Goal: Information Seeking & Learning: Learn about a topic

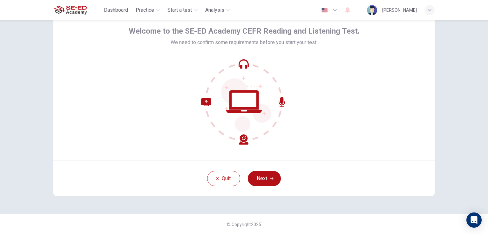
scroll to position [30, 0]
click at [263, 177] on button "Next" at bounding box center [264, 178] width 33 height 15
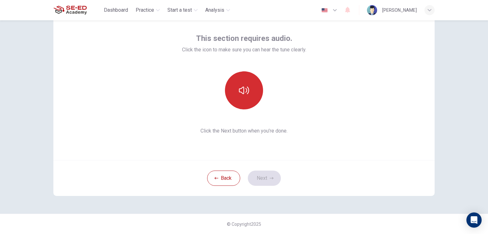
click at [248, 83] on button "button" at bounding box center [244, 90] width 38 height 38
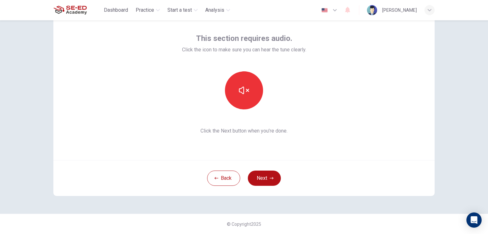
click at [250, 111] on div "This section requires audio. Click the icon to make sure you can hear the tune …" at bounding box center [244, 84] width 124 height 102
click at [250, 108] on div at bounding box center [244, 90] width 69 height 38
click at [268, 174] on button "Next" at bounding box center [264, 178] width 33 height 15
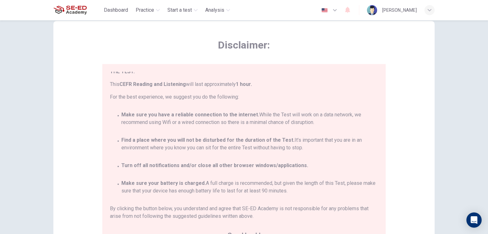
scroll to position [0, 0]
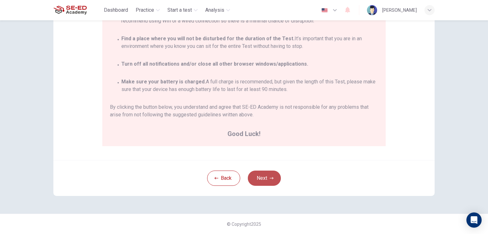
click at [265, 174] on button "Next" at bounding box center [264, 178] width 33 height 15
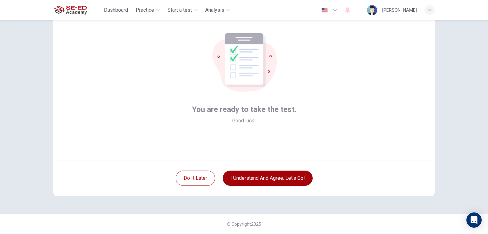
click at [266, 179] on button "I understand and agree. Let’s go!" at bounding box center [268, 178] width 90 height 15
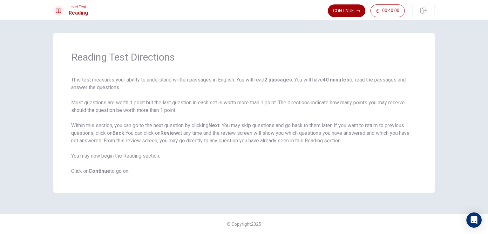
click at [345, 9] on button "Continue" at bounding box center [346, 10] width 37 height 13
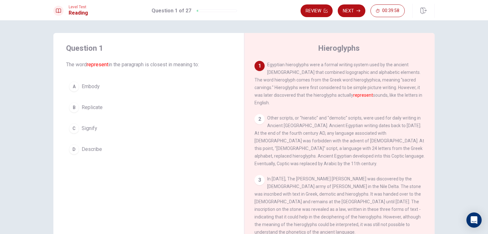
drag, startPoint x: 102, startPoint y: 64, endPoint x: 160, endPoint y: 74, distance: 58.9
click at [143, 69] on div "Question 1 The word represent in the paragraph is closest in meaning to: A Embo…" at bounding box center [148, 100] width 191 height 135
drag, startPoint x: 350, startPoint y: 96, endPoint x: 335, endPoint y: 99, distance: 15.6
click at [353, 98] on font "represent" at bounding box center [363, 95] width 20 height 5
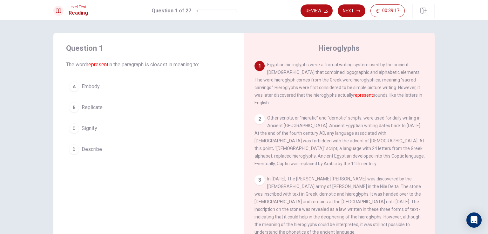
click at [353, 98] on font "represent" at bounding box center [363, 95] width 20 height 5
drag, startPoint x: 334, startPoint y: 98, endPoint x: 355, endPoint y: 98, distance: 21.6
click at [355, 98] on span "Egyptian hieroglyphs were a formal writing system used by the ancient [DEMOGRAP…" at bounding box center [338, 83] width 168 height 43
click at [353, 98] on font "represent" at bounding box center [363, 95] width 20 height 5
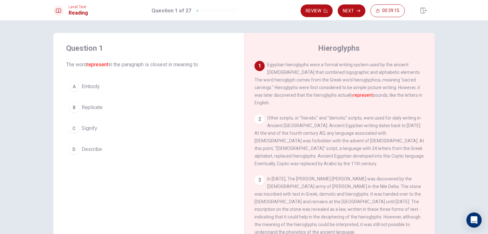
click at [353, 98] on font "represent" at bounding box center [363, 95] width 20 height 5
click at [98, 129] on button "C Signify" at bounding box center [148, 129] width 165 height 16
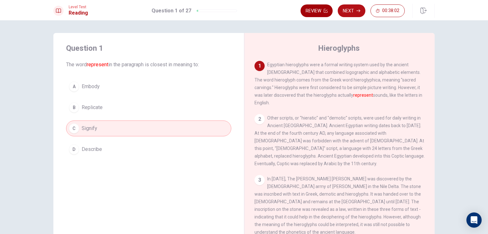
click at [315, 15] on button "Review" at bounding box center [317, 10] width 32 height 13
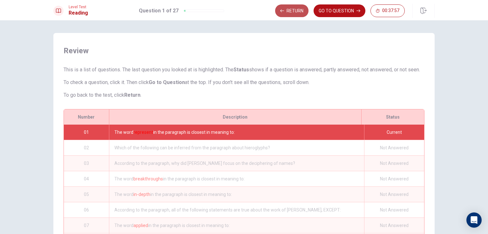
click at [297, 9] on button "Return" at bounding box center [291, 10] width 33 height 13
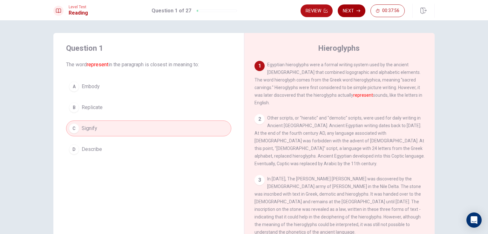
click at [348, 8] on button "Next" at bounding box center [352, 10] width 28 height 13
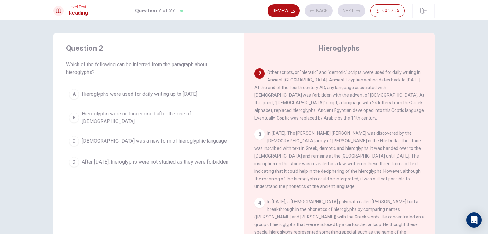
scroll to position [47, 0]
click at [313, 11] on icon "button" at bounding box center [312, 11] width 4 height 4
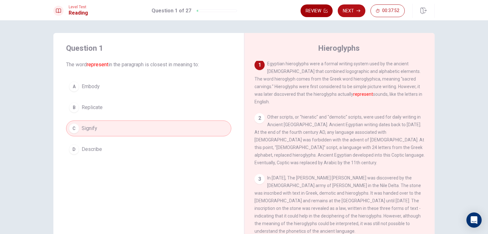
scroll to position [0, 0]
click at [361, 10] on button "Next" at bounding box center [352, 10] width 28 height 13
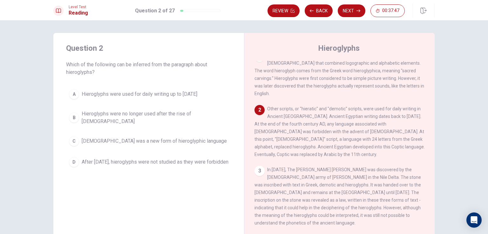
scroll to position [32, 0]
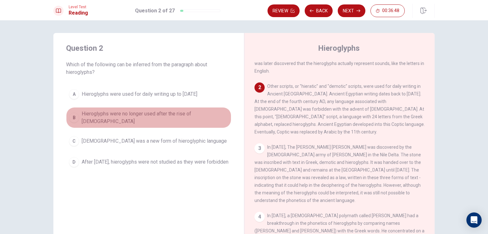
click at [205, 109] on button "B Hieroglyphs were no longer used after the rise of [DEMOGRAPHIC_DATA]" at bounding box center [148, 117] width 165 height 21
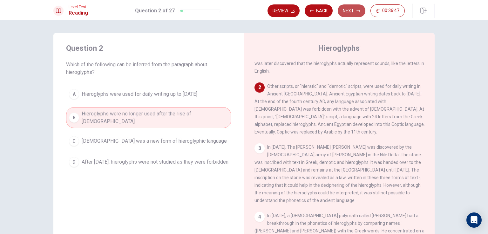
click at [353, 12] on button "Next" at bounding box center [352, 10] width 28 height 13
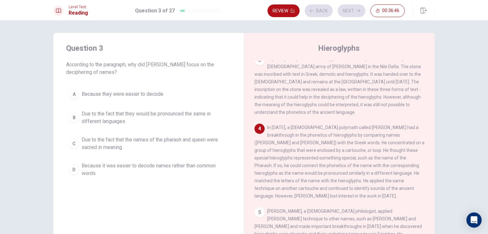
scroll to position [124, 0]
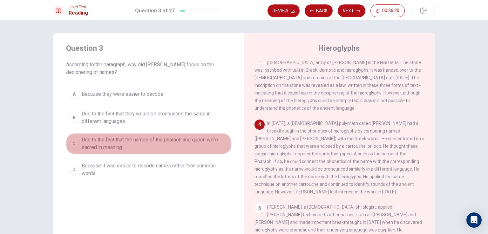
click at [136, 147] on span "Due to the fact that the names of the pharaoh and queen were sacred in meaning" at bounding box center [155, 143] width 147 height 15
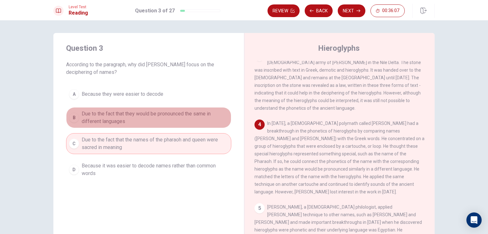
click at [155, 119] on span "Due to the fact that they would be pronounced the same in different languages" at bounding box center [155, 117] width 147 height 15
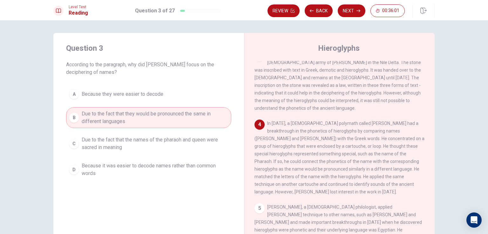
click at [352, 3] on div "Level Test Reading Question 3 of 27 Review Back Next 00:36:01" at bounding box center [244, 10] width 488 height 20
click at [353, 7] on button "Next" at bounding box center [352, 10] width 28 height 13
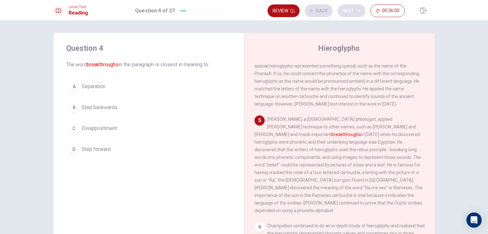
scroll to position [226, 0]
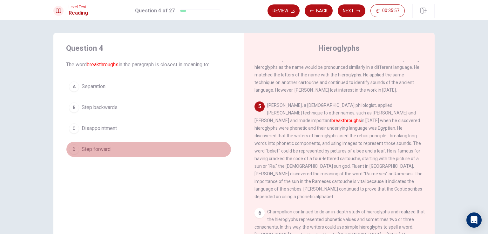
click at [121, 146] on button "D Step forward" at bounding box center [148, 150] width 165 height 16
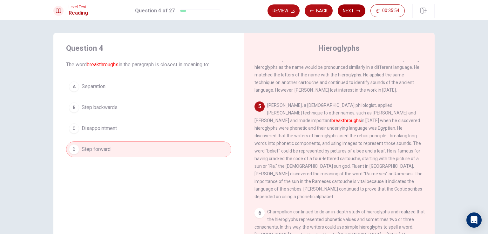
click at [348, 12] on button "Next" at bounding box center [352, 10] width 28 height 13
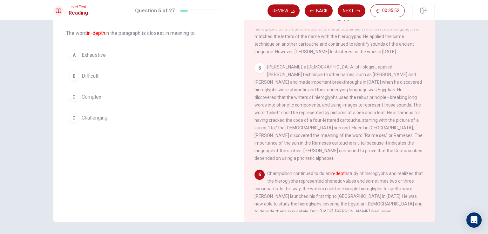
scroll to position [32, 0]
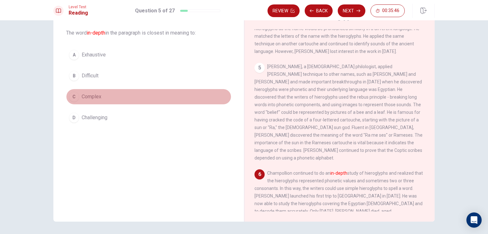
click at [104, 95] on button "C Complex" at bounding box center [148, 97] width 165 height 16
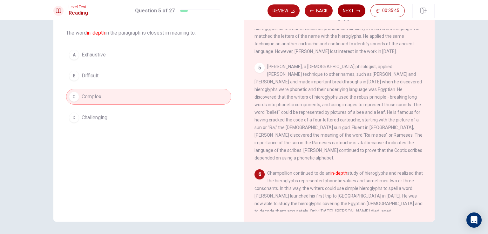
click at [347, 11] on button "Next" at bounding box center [352, 10] width 28 height 13
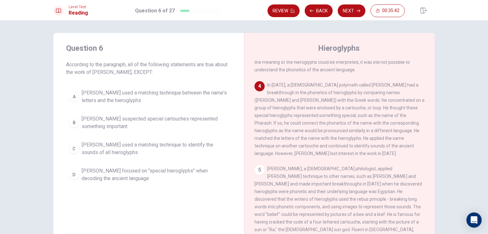
scroll to position [165, 0]
click at [200, 182] on button "D [PERSON_NAME] focused on "special hieroglyphs" when decoding the ancient lang…" at bounding box center [148, 175] width 165 height 21
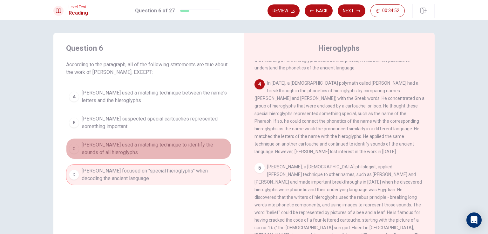
click at [199, 152] on span "[PERSON_NAME] used a matching technique to identify the sounds of all hieroglyp…" at bounding box center [155, 148] width 147 height 15
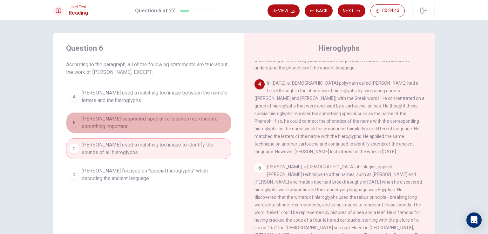
click at [164, 124] on span "[PERSON_NAME] suspected special cartouches represented something important" at bounding box center [155, 122] width 147 height 15
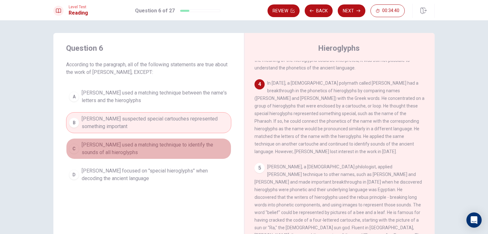
click at [188, 151] on span "[PERSON_NAME] used a matching technique to identify the sounds of all hieroglyp…" at bounding box center [155, 148] width 147 height 15
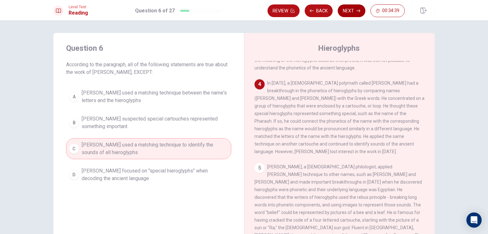
click at [349, 14] on button "Next" at bounding box center [352, 10] width 28 height 13
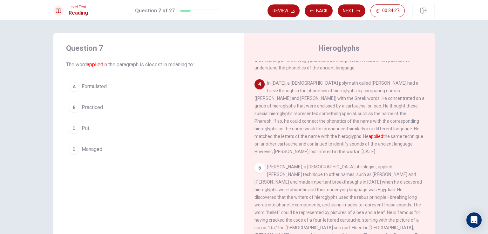
click at [113, 149] on button "D Managed" at bounding box center [148, 150] width 165 height 16
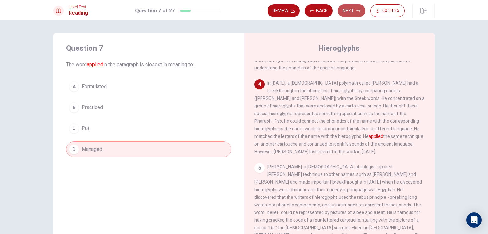
click at [346, 11] on button "Next" at bounding box center [352, 10] width 28 height 13
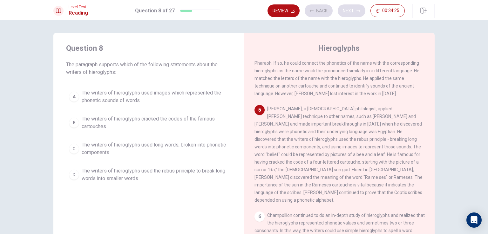
scroll to position [226, 0]
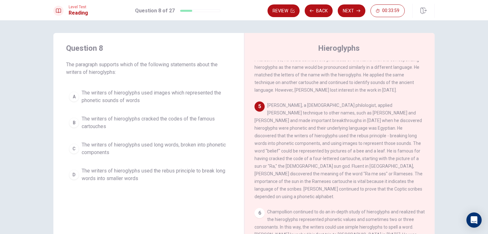
click at [195, 149] on span "The writers of hieroglyphs used long words, broken into phonetic components" at bounding box center [155, 148] width 147 height 15
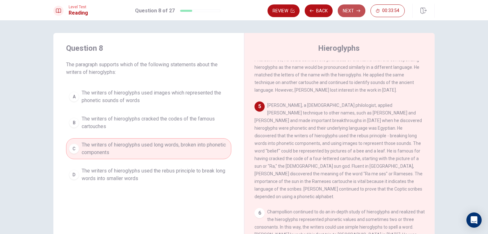
click at [348, 13] on button "Next" at bounding box center [352, 10] width 28 height 13
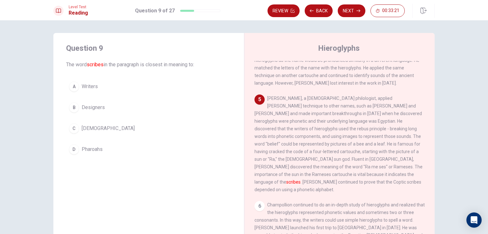
click at [108, 124] on button "C [DEMOGRAPHIC_DATA]" at bounding box center [148, 129] width 165 height 16
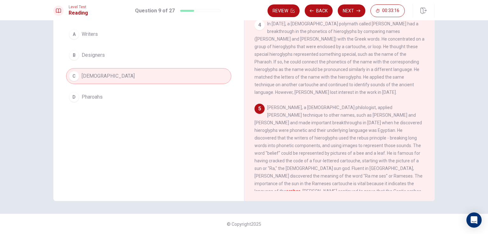
scroll to position [170, 0]
click at [356, 9] on button "Next" at bounding box center [352, 10] width 28 height 13
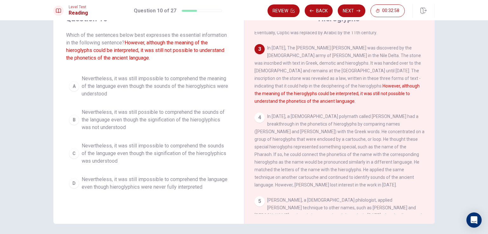
scroll to position [32, 0]
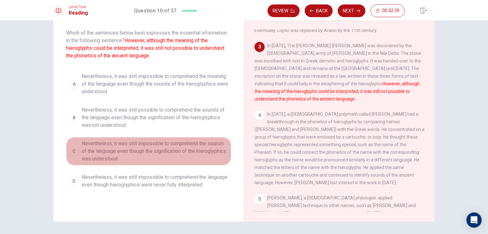
click at [191, 152] on span "Nevertheless, it was still impossible to comprehend the sounds of the language …" at bounding box center [155, 151] width 147 height 23
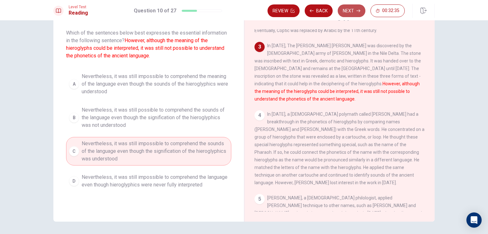
click at [354, 8] on button "Next" at bounding box center [352, 10] width 28 height 13
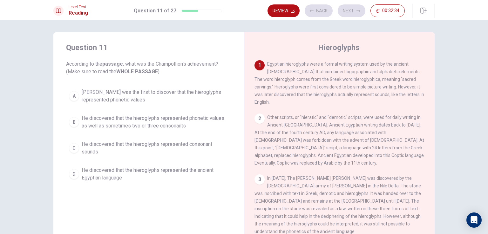
scroll to position [0, 0]
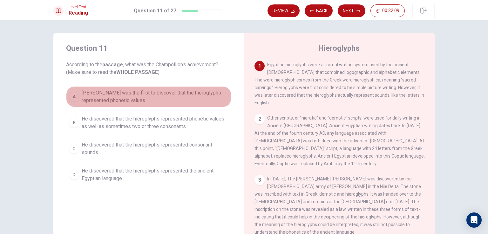
click at [174, 102] on span "[PERSON_NAME] was the first to discover that the hieroglyphs represented phonet…" at bounding box center [155, 96] width 147 height 15
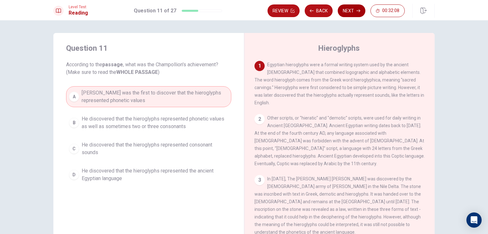
click at [347, 13] on button "Next" at bounding box center [352, 10] width 28 height 13
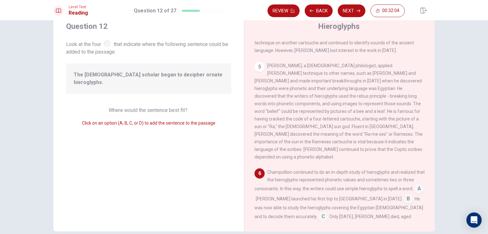
scroll to position [21, 0]
click at [414, 186] on input at bounding box center [419, 191] width 10 height 10
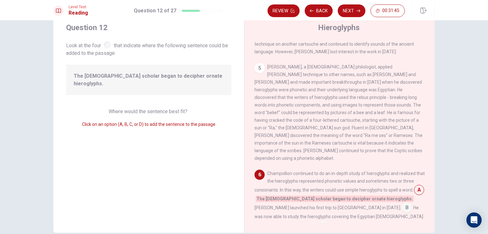
click at [314, 232] on input at bounding box center [308, 237] width 10 height 10
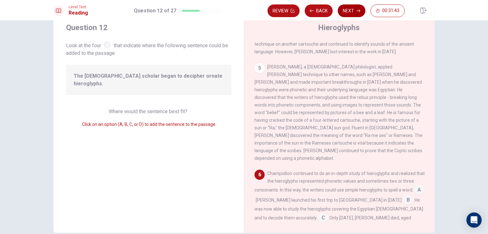
click at [348, 9] on button "Next" at bounding box center [352, 10] width 28 height 13
click at [348, 9] on div "Review Back Next 00:31:43" at bounding box center [336, 10] width 137 height 13
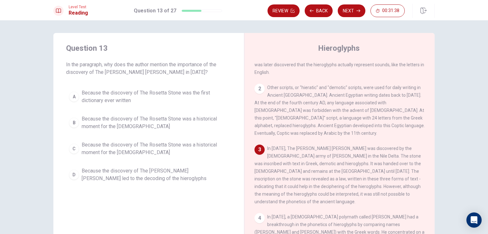
scroll to position [32, 0]
click at [173, 179] on span "Because the discovery of The [PERSON_NAME] [PERSON_NAME] led to the decoding of…" at bounding box center [155, 174] width 147 height 15
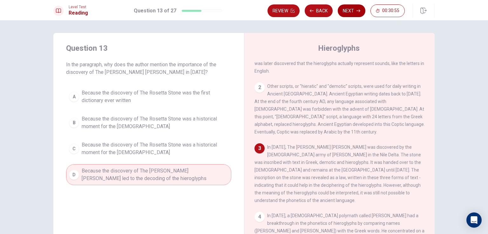
click at [346, 15] on button "Next" at bounding box center [352, 10] width 28 height 13
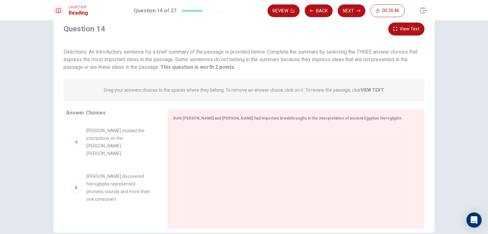
scroll to position [0, 0]
click at [93, 141] on span "[PERSON_NAME] studied the inscriptions on the [PERSON_NAME] [PERSON_NAME]" at bounding box center [119, 142] width 66 height 30
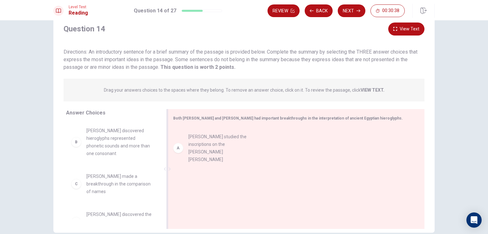
drag, startPoint x: 93, startPoint y: 141, endPoint x: 202, endPoint y: 146, distance: 109.7
drag, startPoint x: 202, startPoint y: 146, endPoint x: 212, endPoint y: 143, distance: 10.0
click at [212, 143] on div at bounding box center [293, 169] width 241 height 85
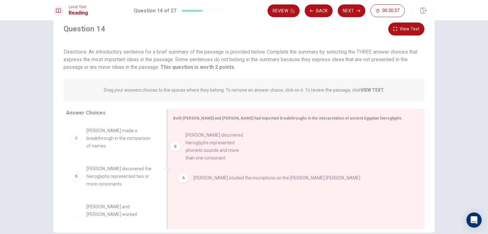
drag, startPoint x: 227, startPoint y: 155, endPoint x: 249, endPoint y: 162, distance: 23.0
click at [249, 162] on div "A [PERSON_NAME] studied the inscriptions on the [PERSON_NAME] [PERSON_NAME]" at bounding box center [293, 169] width 241 height 85
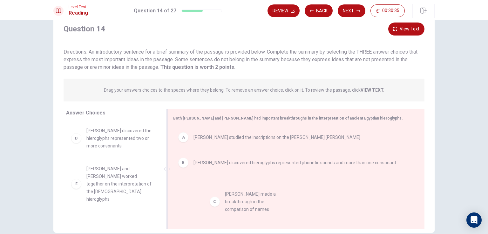
drag, startPoint x: 133, startPoint y: 149, endPoint x: 278, endPoint y: 215, distance: 159.4
click at [278, 215] on div "Both [PERSON_NAME] and [PERSON_NAME] had important breakthroughs in the interpr…" at bounding box center [296, 169] width 257 height 120
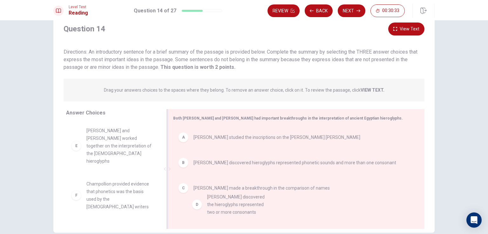
drag, startPoint x: 126, startPoint y: 154, endPoint x: 250, endPoint y: 221, distance: 141.0
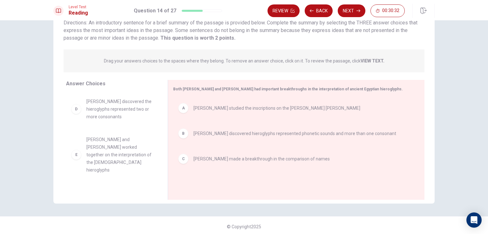
scroll to position [52, 0]
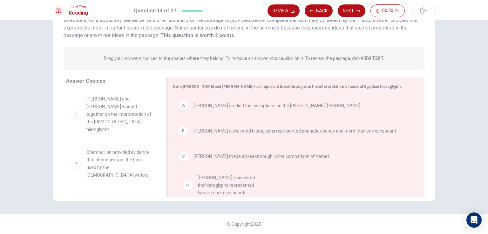
drag, startPoint x: 206, startPoint y: 135, endPoint x: 248, endPoint y: 189, distance: 69.2
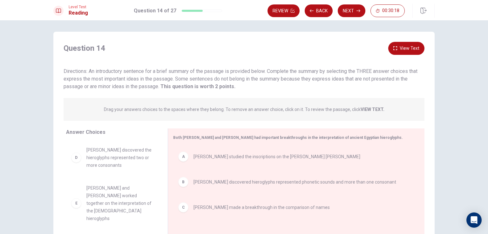
scroll to position [0, 0]
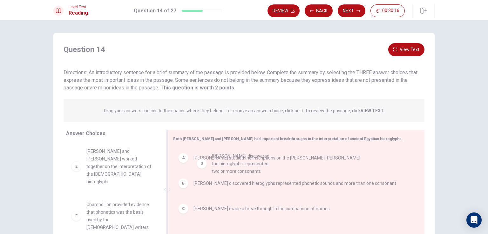
drag, startPoint x: 130, startPoint y: 161, endPoint x: 259, endPoint y: 166, distance: 129.7
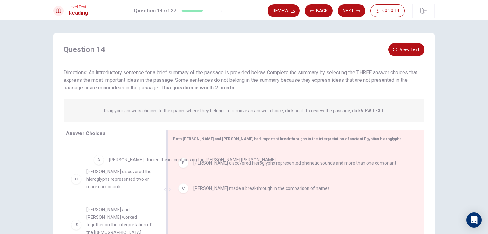
drag, startPoint x: 183, startPoint y: 163, endPoint x: 75, endPoint y: 166, distance: 107.4
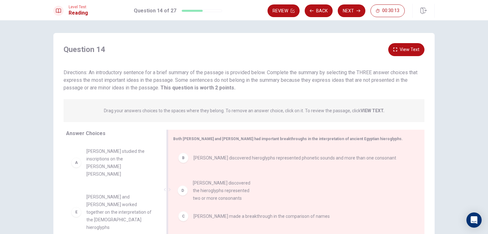
drag, startPoint x: 90, startPoint y: 183, endPoint x: 201, endPoint y: 177, distance: 111.1
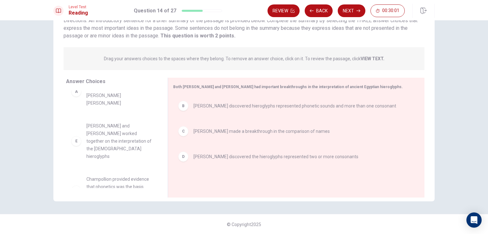
scroll to position [52, 0]
click at [354, 9] on button "Next" at bounding box center [352, 10] width 28 height 13
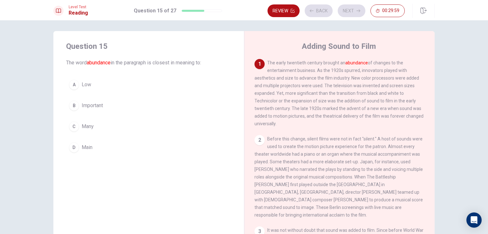
scroll to position [0, 0]
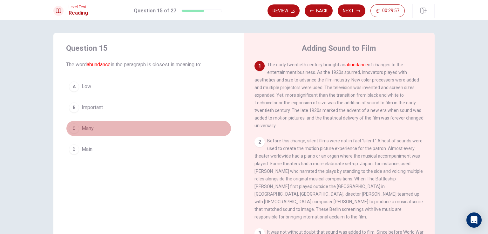
click at [98, 130] on button "C Many" at bounding box center [148, 129] width 165 height 16
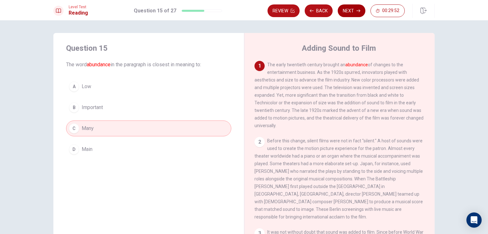
click at [349, 13] on button "Next" at bounding box center [352, 10] width 28 height 13
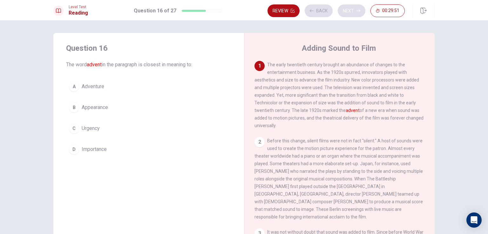
click at [349, 13] on div "Review Back Next 00:29:51" at bounding box center [336, 10] width 137 height 13
click at [88, 105] on span "Appearance" at bounding box center [95, 108] width 26 height 8
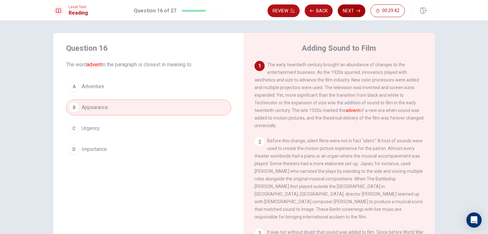
click at [357, 10] on icon "button" at bounding box center [358, 11] width 4 height 4
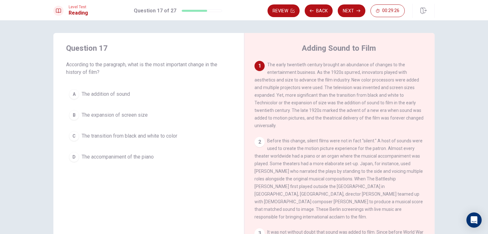
click at [125, 137] on span "The transition from black and white to color" at bounding box center [130, 136] width 96 height 8
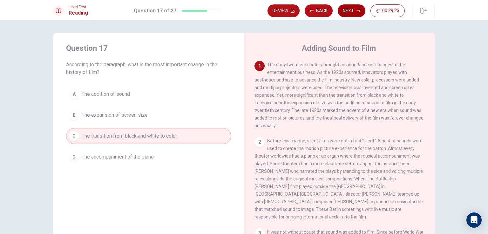
click at [344, 10] on button "Next" at bounding box center [352, 10] width 28 height 13
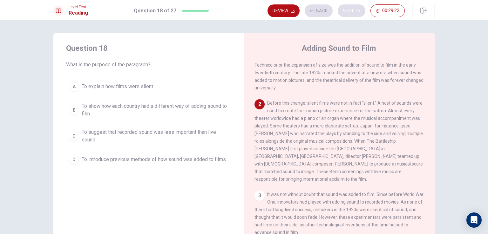
scroll to position [38, 0]
click at [198, 164] on button "D To introduce previous methods of how sound was added to films" at bounding box center [148, 160] width 165 height 16
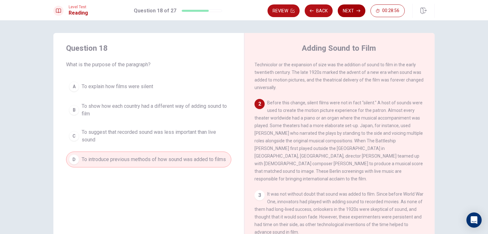
click at [345, 14] on button "Next" at bounding box center [352, 10] width 28 height 13
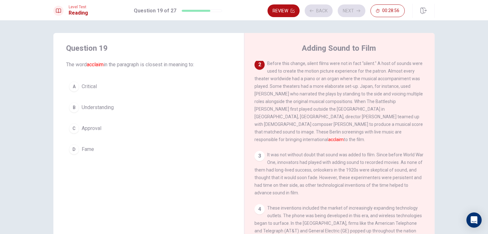
scroll to position [78, 0]
click at [96, 138] on div "A Critical B Understanding C Approval D Fame" at bounding box center [148, 118] width 165 height 79
click at [93, 131] on span "Approval" at bounding box center [92, 129] width 20 height 8
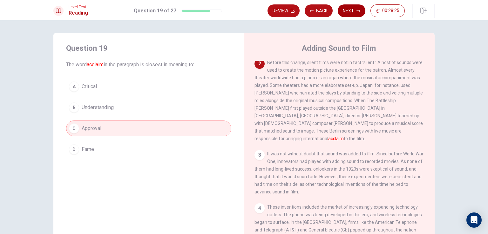
click at [347, 14] on button "Next" at bounding box center [352, 10] width 28 height 13
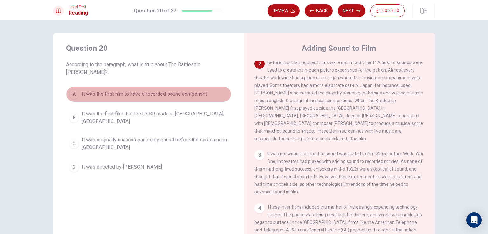
click at [176, 91] on span "It was the first film to have a recorded sound component" at bounding box center [144, 95] width 125 height 8
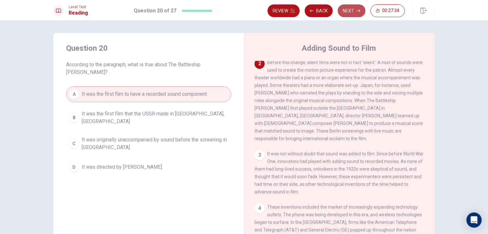
click at [346, 14] on button "Next" at bounding box center [352, 10] width 28 height 13
click at [346, 14] on div "Review Back Next 00:27:34" at bounding box center [336, 10] width 137 height 13
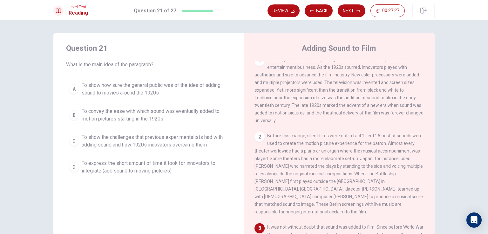
scroll to position [0, 0]
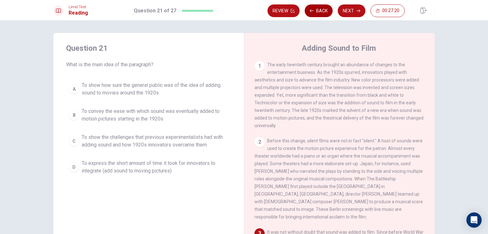
click at [314, 15] on button "Back" at bounding box center [319, 10] width 28 height 13
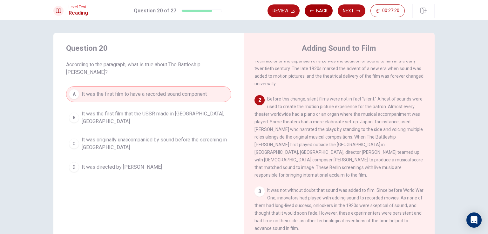
click at [314, 15] on button "Back" at bounding box center [319, 10] width 28 height 13
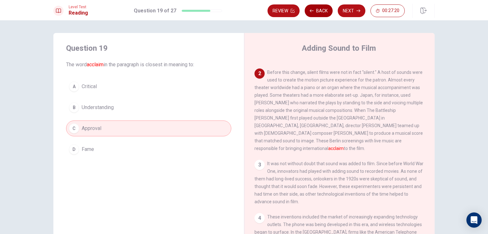
scroll to position [78, 0]
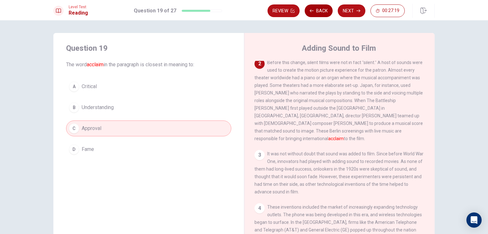
click at [314, 15] on button "Back" at bounding box center [319, 10] width 28 height 13
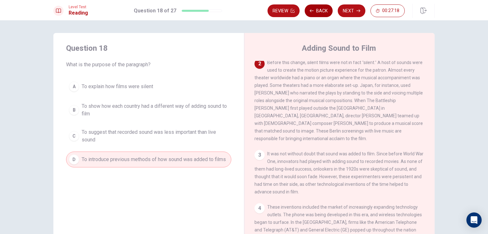
click at [316, 13] on button "Back" at bounding box center [319, 10] width 28 height 13
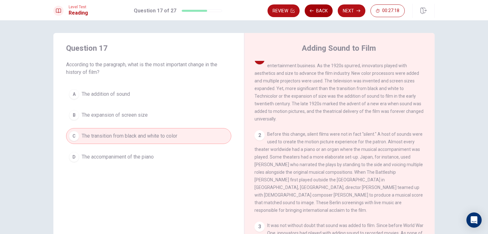
scroll to position [0, 0]
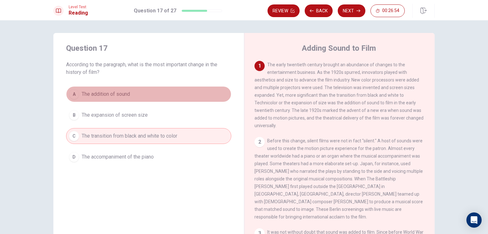
click at [148, 93] on button "A The addition of sound" at bounding box center [148, 94] width 165 height 16
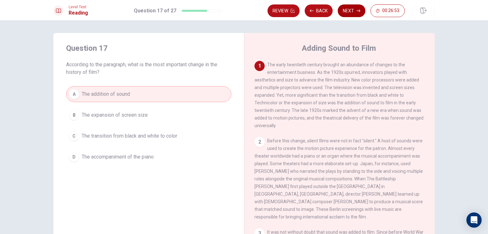
click at [354, 12] on button "Next" at bounding box center [352, 10] width 28 height 13
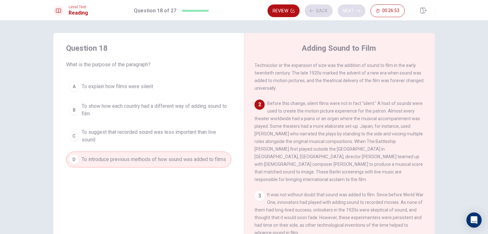
scroll to position [38, 0]
click at [354, 12] on div "Review Back Next 00:26:53" at bounding box center [336, 10] width 137 height 13
click at [351, 12] on button "Next" at bounding box center [352, 10] width 28 height 13
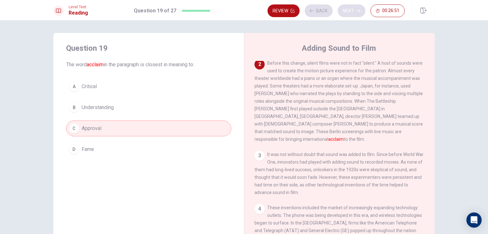
scroll to position [78, 0]
click at [353, 12] on button "Next" at bounding box center [352, 10] width 28 height 13
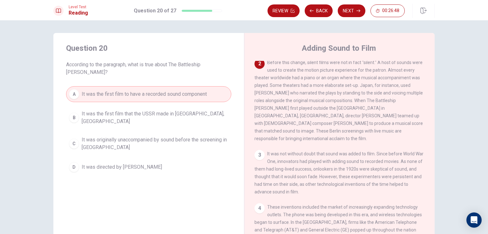
click at [353, 12] on button "Next" at bounding box center [352, 10] width 28 height 13
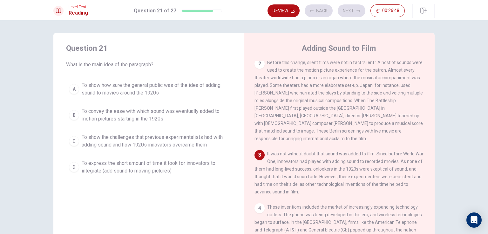
scroll to position [93, 0]
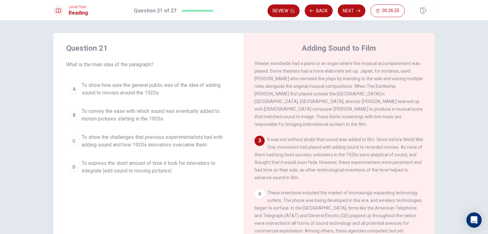
click at [157, 146] on span "To show the challenges that previous experimentalists had with adding sound and…" at bounding box center [155, 141] width 147 height 15
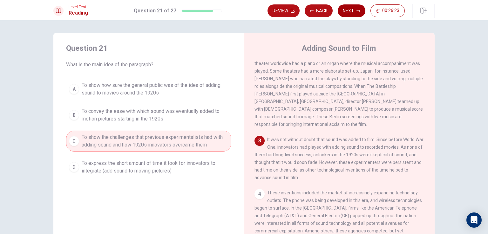
click at [342, 10] on button "Next" at bounding box center [352, 10] width 28 height 13
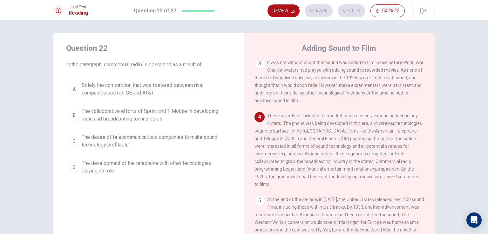
scroll to position [170, 0]
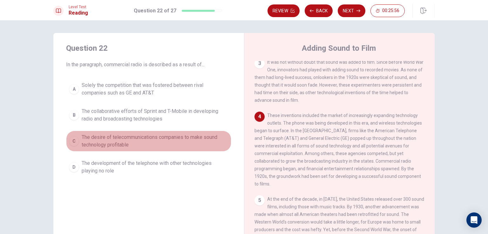
click at [179, 138] on span "The desire of telecommunications companies to make sound technology profitable" at bounding box center [155, 141] width 147 height 15
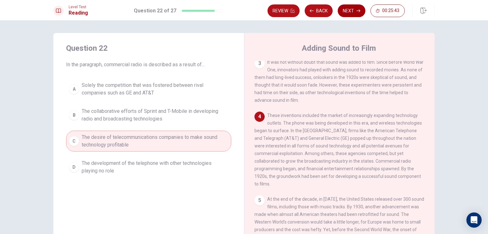
click at [355, 11] on button "Next" at bounding box center [352, 10] width 28 height 13
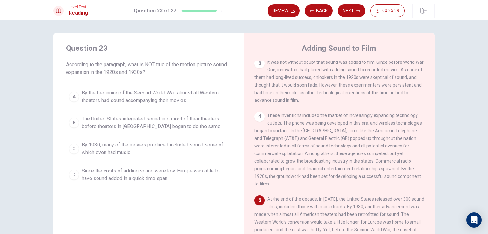
click at [171, 169] on span "Since the costs of adding sound were low, Europe was able to have sound added i…" at bounding box center [155, 174] width 147 height 15
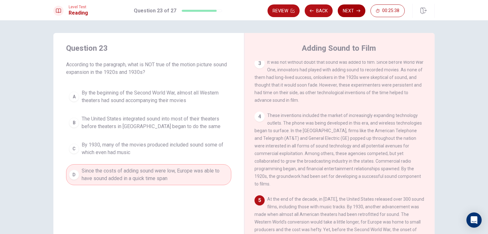
click at [352, 9] on button "Next" at bounding box center [352, 10] width 28 height 13
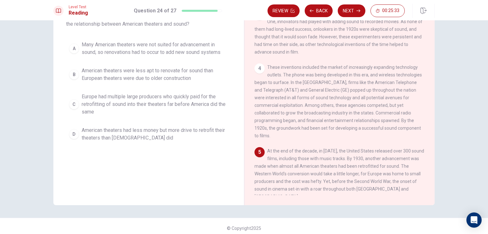
scroll to position [52, 0]
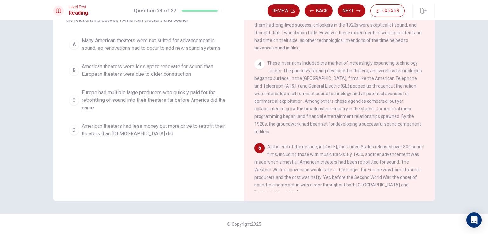
click at [218, 48] on span "Many American theaters were not suited for advancement in sound, so renovations…" at bounding box center [155, 44] width 147 height 15
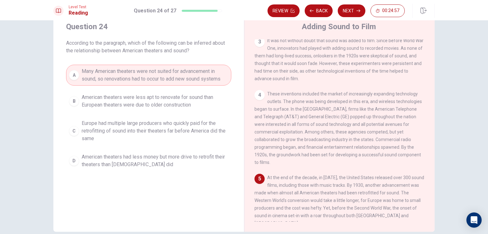
scroll to position [21, 0]
click at [191, 161] on span "American theaters had less money but more drive to retrofit their theaters than…" at bounding box center [155, 161] width 147 height 15
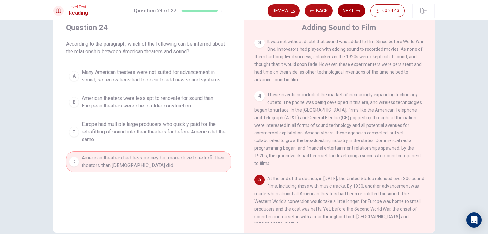
click at [345, 13] on button "Next" at bounding box center [352, 10] width 28 height 13
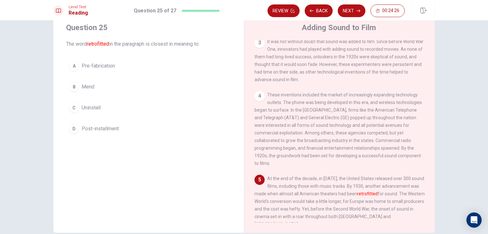
click at [104, 118] on div "A Pre-fabrication B Mend C Uninstall D Post-installment" at bounding box center [148, 97] width 165 height 79
click at [109, 128] on span "Post-installment" at bounding box center [100, 129] width 37 height 8
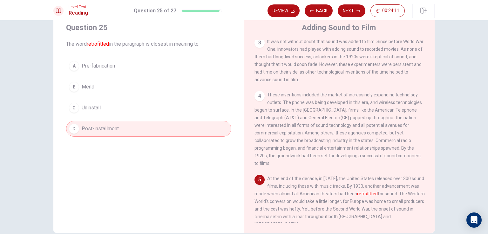
click at [124, 100] on button "C Uninstall" at bounding box center [148, 108] width 165 height 16
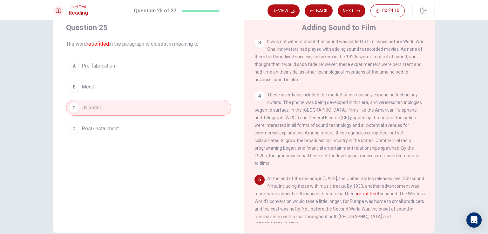
click at [118, 89] on button "B Mend" at bounding box center [148, 87] width 165 height 16
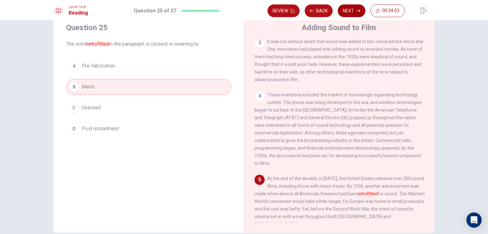
click at [353, 13] on button "Next" at bounding box center [352, 10] width 28 height 13
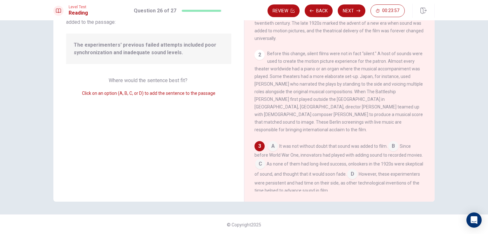
scroll to position [52, 0]
click at [258, 159] on input at bounding box center [260, 164] width 10 height 10
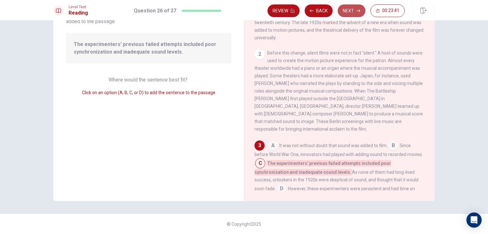
click at [360, 11] on icon "button" at bounding box center [358, 11] width 4 height 4
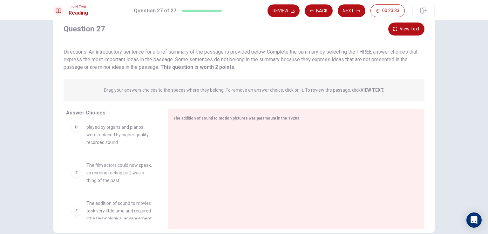
scroll to position [172, 0]
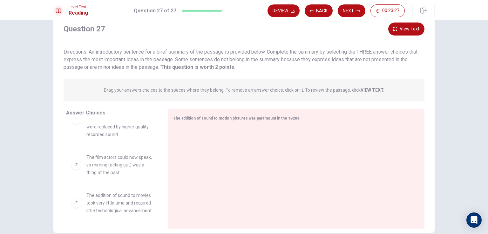
click at [123, 201] on span "The addition of sound to movies took very little time and required little techn…" at bounding box center [119, 203] width 66 height 23
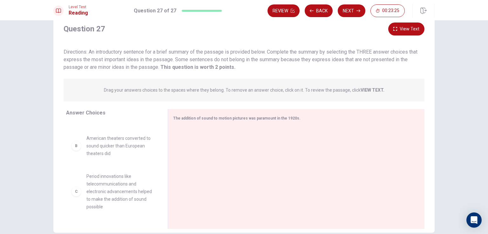
scroll to position [44, 0]
click at [129, 190] on span "Period innovations like telecommunications and electronic advancements helped t…" at bounding box center [119, 193] width 66 height 38
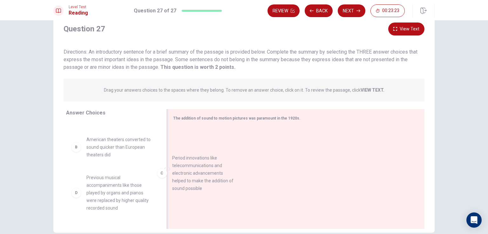
drag, startPoint x: 155, startPoint y: 189, endPoint x: 240, endPoint y: 176, distance: 86.1
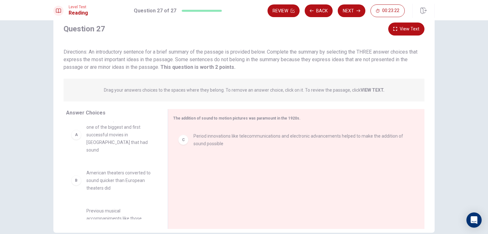
scroll to position [0, 0]
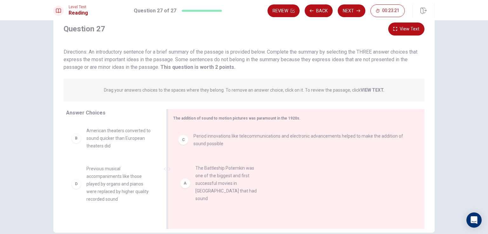
drag, startPoint x: 139, startPoint y: 151, endPoint x: 267, endPoint y: 193, distance: 134.9
click at [267, 193] on div "C Period innovations like telecommunications and electronic advancements helped…" at bounding box center [293, 169] width 241 height 85
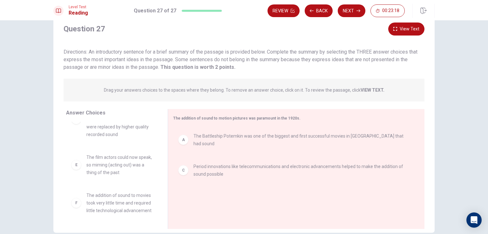
scroll to position [72, 0]
click at [128, 203] on span "The addition of sound to movies took very little time and required little techn…" at bounding box center [119, 203] width 66 height 23
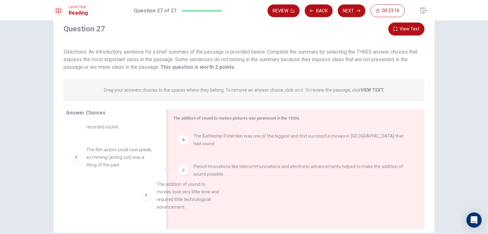
scroll to position [3, 0]
drag, startPoint x: 183, startPoint y: 197, endPoint x: 249, endPoint y: 192, distance: 66.6
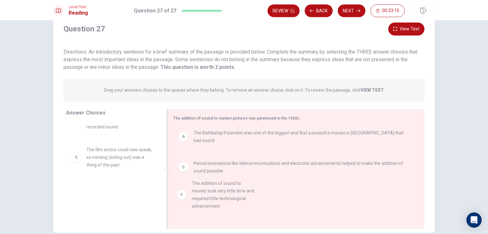
click at [249, 192] on div "A The Battleship Potemkin was one of the biggest and first successful movies in…" at bounding box center [293, 166] width 241 height 85
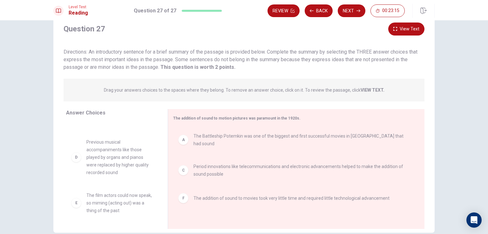
scroll to position [27, 0]
click at [351, 7] on button "Next" at bounding box center [352, 10] width 28 height 13
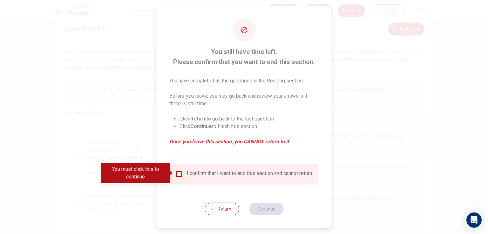
click at [179, 172] on input "You must click this to continue" at bounding box center [179, 175] width 8 height 8
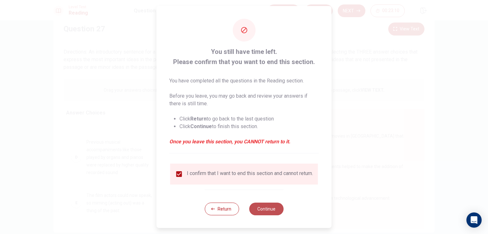
click at [274, 213] on button "Continue" at bounding box center [266, 209] width 34 height 13
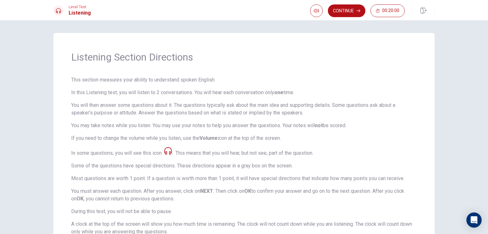
scroll to position [0, 0]
click at [348, 8] on button "Continue" at bounding box center [346, 10] width 37 height 13
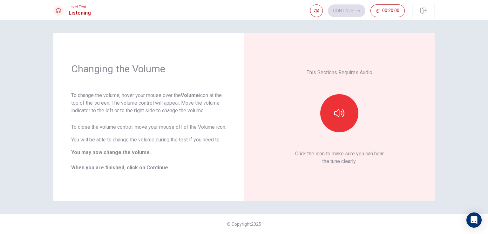
click at [344, 136] on div "This Sections Requires Audio Click the icon to make sure you can hear the tune …" at bounding box center [339, 117] width 155 height 133
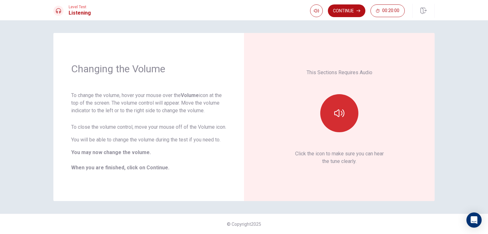
click at [344, 121] on button "button" at bounding box center [339, 113] width 38 height 38
click at [340, 111] on icon "button" at bounding box center [339, 113] width 10 height 10
click at [341, 10] on button "Continue" at bounding box center [346, 10] width 37 height 13
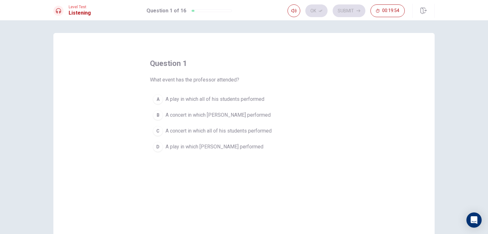
click at [205, 116] on span "A concert in which [PERSON_NAME] performed" at bounding box center [218, 116] width 105 height 8
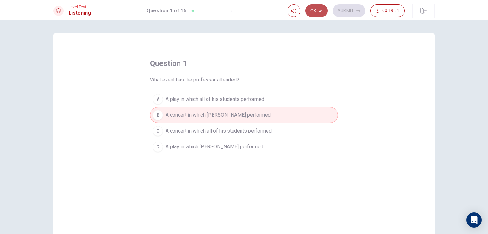
click at [319, 10] on icon "button" at bounding box center [321, 11] width 4 height 4
click at [344, 13] on button "Submit" at bounding box center [349, 10] width 33 height 13
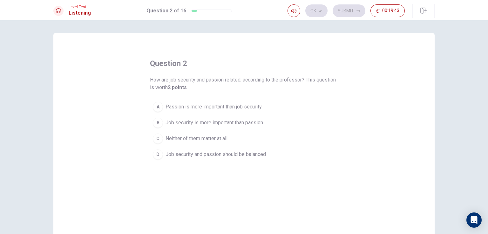
click at [210, 153] on span "Job security and passion should be balanced" at bounding box center [216, 155] width 100 height 8
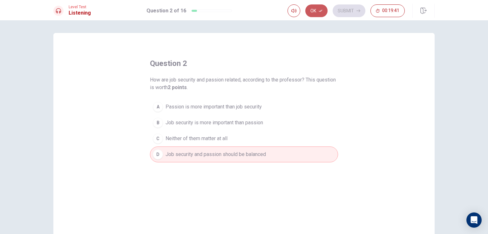
drag, startPoint x: 315, startPoint y: 13, endPoint x: 321, endPoint y: 13, distance: 5.4
click at [315, 13] on button "Ok" at bounding box center [316, 10] width 22 height 13
click at [348, 11] on button "Submit" at bounding box center [349, 10] width 33 height 13
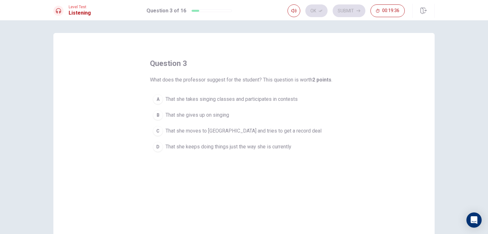
click at [222, 101] on span "That she takes singing classes and participates in contests" at bounding box center [232, 100] width 132 height 8
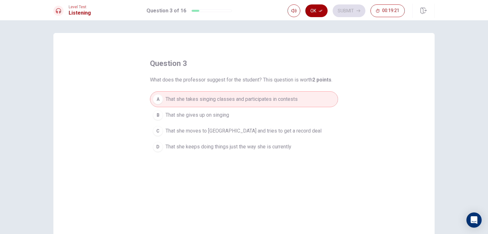
click at [313, 10] on button "Ok" at bounding box center [316, 10] width 22 height 13
click at [362, 9] on button "Submit" at bounding box center [349, 10] width 33 height 13
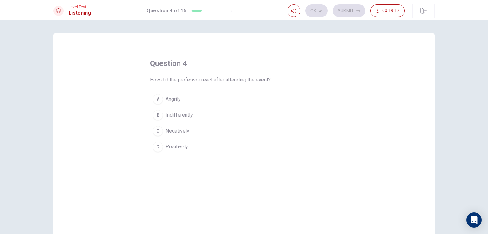
click at [180, 143] on span "Positively" at bounding box center [177, 147] width 23 height 8
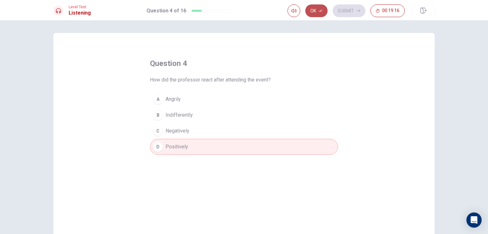
drag, startPoint x: 320, startPoint y: 9, endPoint x: 339, endPoint y: 11, distance: 18.6
click at [320, 9] on icon "button" at bounding box center [321, 11] width 4 height 4
click at [345, 12] on button "Submit" at bounding box center [349, 10] width 33 height 13
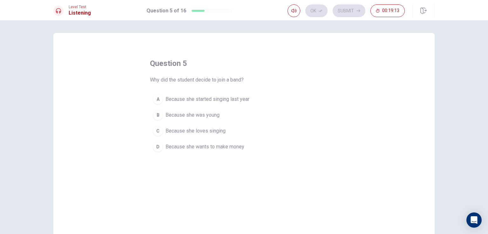
click at [190, 131] on span "Because she loves singing" at bounding box center [196, 131] width 60 height 8
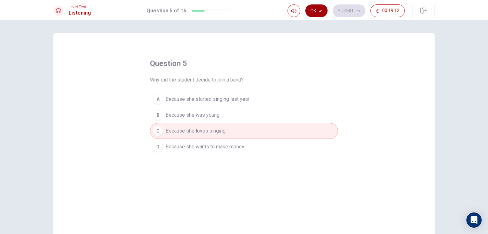
click at [316, 12] on button "Ok" at bounding box center [316, 10] width 22 height 13
click at [344, 10] on button "Submit" at bounding box center [349, 10] width 33 height 13
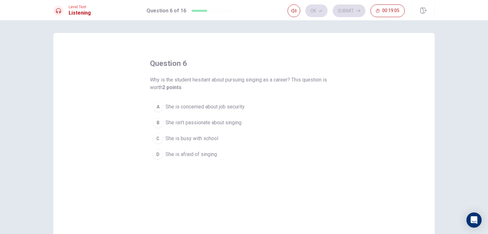
click at [202, 109] on span "She is concerned about job security" at bounding box center [205, 107] width 79 height 8
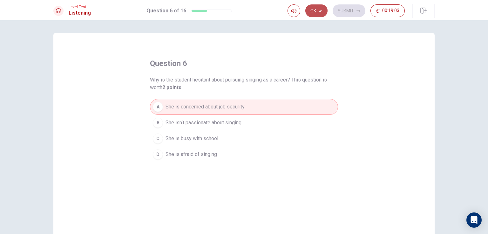
click at [320, 13] on button "Ok" at bounding box center [316, 10] width 22 height 13
click at [345, 12] on button "Submit" at bounding box center [349, 10] width 33 height 13
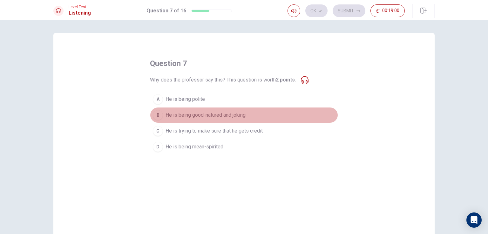
click at [196, 117] on span "He is being good-natured and joking" at bounding box center [206, 116] width 80 height 8
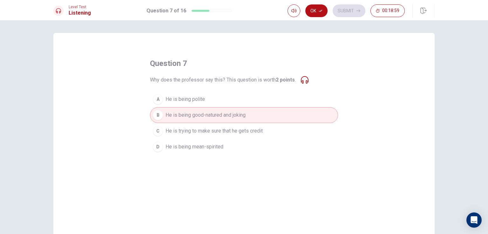
click at [320, 9] on button "Ok" at bounding box center [316, 10] width 22 height 13
click at [359, 13] on button "Submit" at bounding box center [349, 10] width 33 height 13
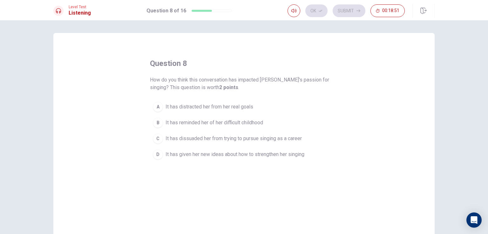
click at [198, 155] on span "It has given her new ideas about how to strengthen her singing" at bounding box center [235, 155] width 139 height 8
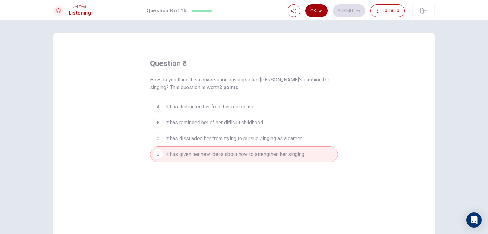
click at [315, 15] on button "Ok" at bounding box center [316, 10] width 22 height 13
click at [343, 16] on button "Submit" at bounding box center [349, 10] width 33 height 13
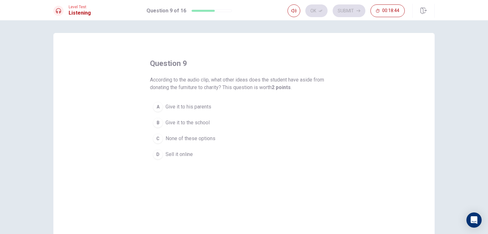
click at [195, 122] on span "Give it to the school" at bounding box center [188, 123] width 44 height 8
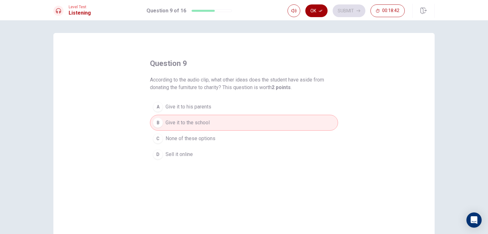
click at [313, 13] on button "Ok" at bounding box center [316, 10] width 22 height 13
click at [352, 11] on button "Submit" at bounding box center [349, 10] width 33 height 13
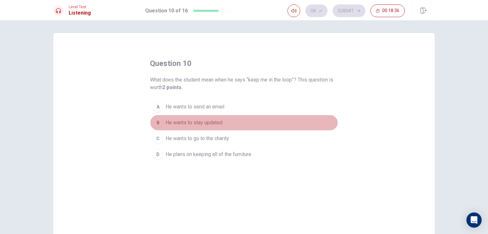
click at [209, 124] on span "He wants to stay updated" at bounding box center [194, 123] width 57 height 8
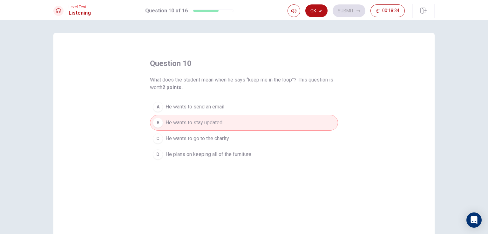
click at [315, 8] on button "Ok" at bounding box center [316, 10] width 22 height 13
click at [347, 8] on button "Submit" at bounding box center [349, 10] width 33 height 13
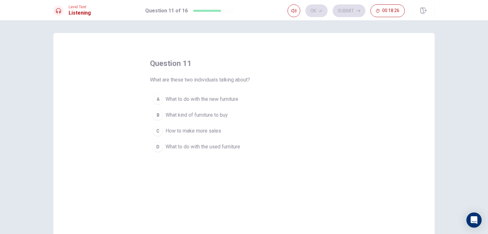
click at [230, 146] on span "What to do with the used furniture" at bounding box center [203, 147] width 75 height 8
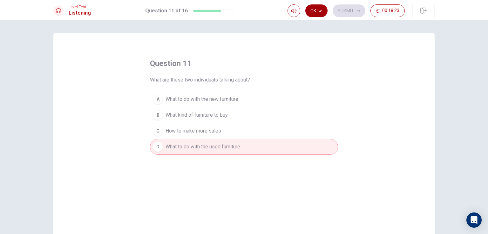
click at [316, 11] on button "Ok" at bounding box center [316, 10] width 22 height 13
click at [352, 10] on button "Submit" at bounding box center [349, 10] width 33 height 13
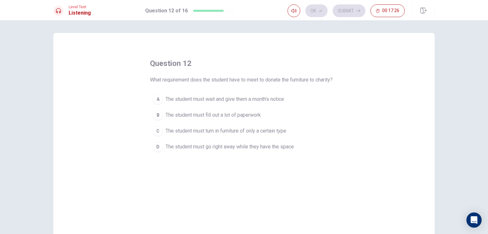
click at [272, 100] on span "The student must wait and give them a month's notice" at bounding box center [225, 100] width 119 height 8
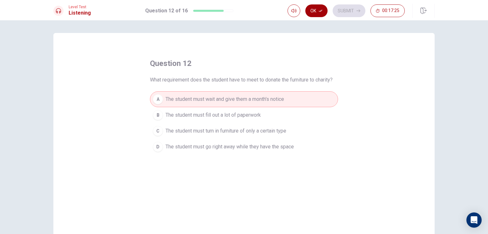
click at [316, 8] on button "Ok" at bounding box center [316, 10] width 22 height 13
click at [348, 10] on button "Submit" at bounding box center [349, 10] width 33 height 13
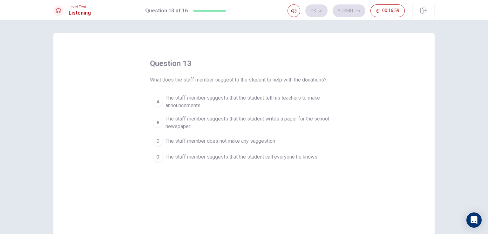
click at [272, 120] on span "The staff member suggests that the student writes a paper for the school newspa…" at bounding box center [251, 122] width 170 height 15
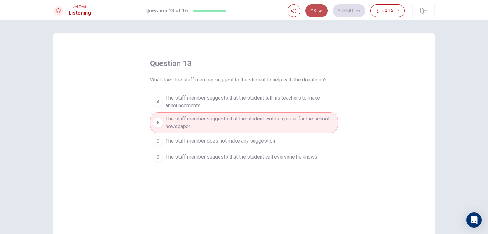
click at [313, 17] on button "Ok" at bounding box center [316, 10] width 22 height 13
click at [346, 9] on button "Submit" at bounding box center [349, 10] width 33 height 13
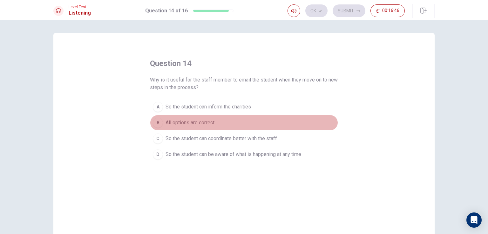
click at [193, 119] on span "All options are correct" at bounding box center [190, 123] width 49 height 8
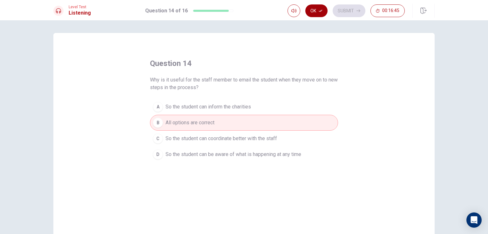
click at [315, 15] on button "Ok" at bounding box center [316, 10] width 22 height 13
click at [346, 9] on button "Submit" at bounding box center [349, 10] width 33 height 13
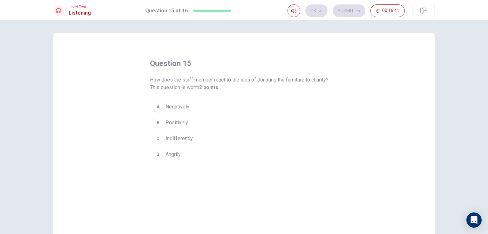
click at [173, 125] on span "Positively" at bounding box center [177, 123] width 23 height 8
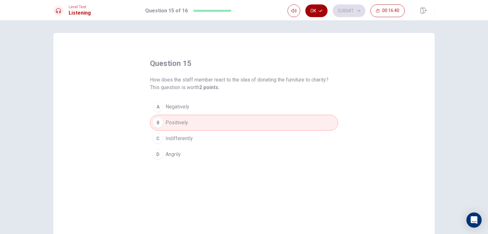
click at [316, 12] on button "Ok" at bounding box center [316, 10] width 22 height 13
click at [342, 8] on button "Submit" at bounding box center [349, 10] width 33 height 13
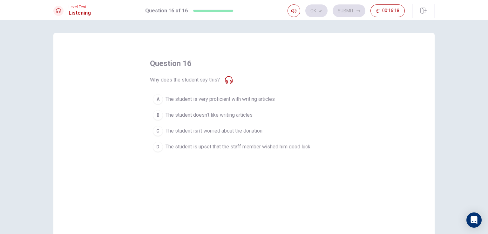
click at [239, 112] on span "The student doesn't like writing articles" at bounding box center [209, 116] width 87 height 8
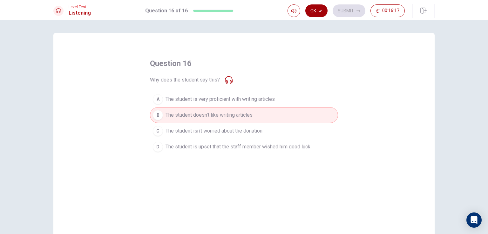
click at [325, 10] on button "Ok" at bounding box center [316, 10] width 22 height 13
click at [325, 10] on div "Ok Submit 00:16:17" at bounding box center [346, 10] width 117 height 13
click at [337, 10] on button "Submit" at bounding box center [349, 10] width 33 height 13
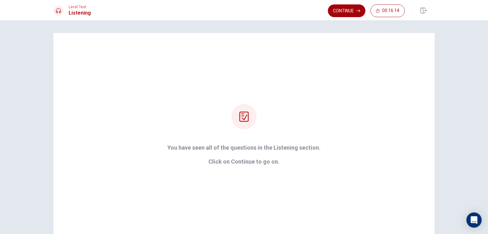
click at [346, 11] on button "Continue" at bounding box center [346, 10] width 37 height 13
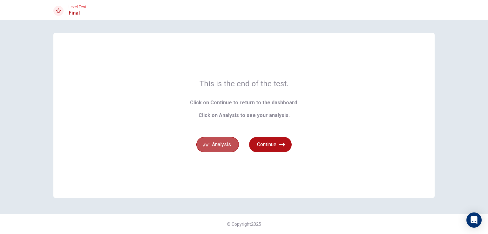
click at [231, 147] on button "Analysis" at bounding box center [217, 144] width 43 height 15
